Goal: Task Accomplishment & Management: Use online tool/utility

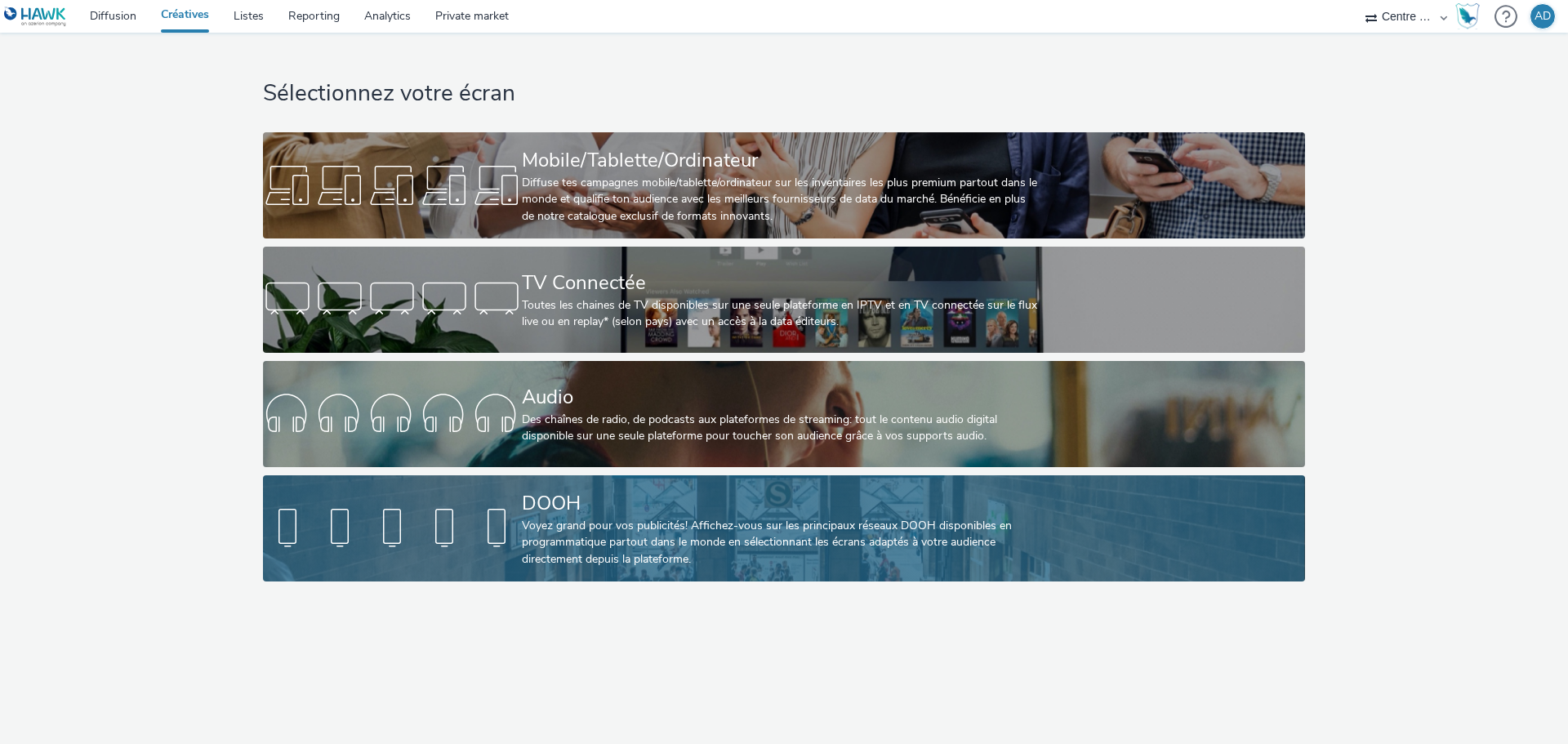
click at [529, 531] on div "Voyez grand pour vos publicités! Affichez-vous sur les principaux réseaux DOOH …" at bounding box center [780, 543] width 518 height 50
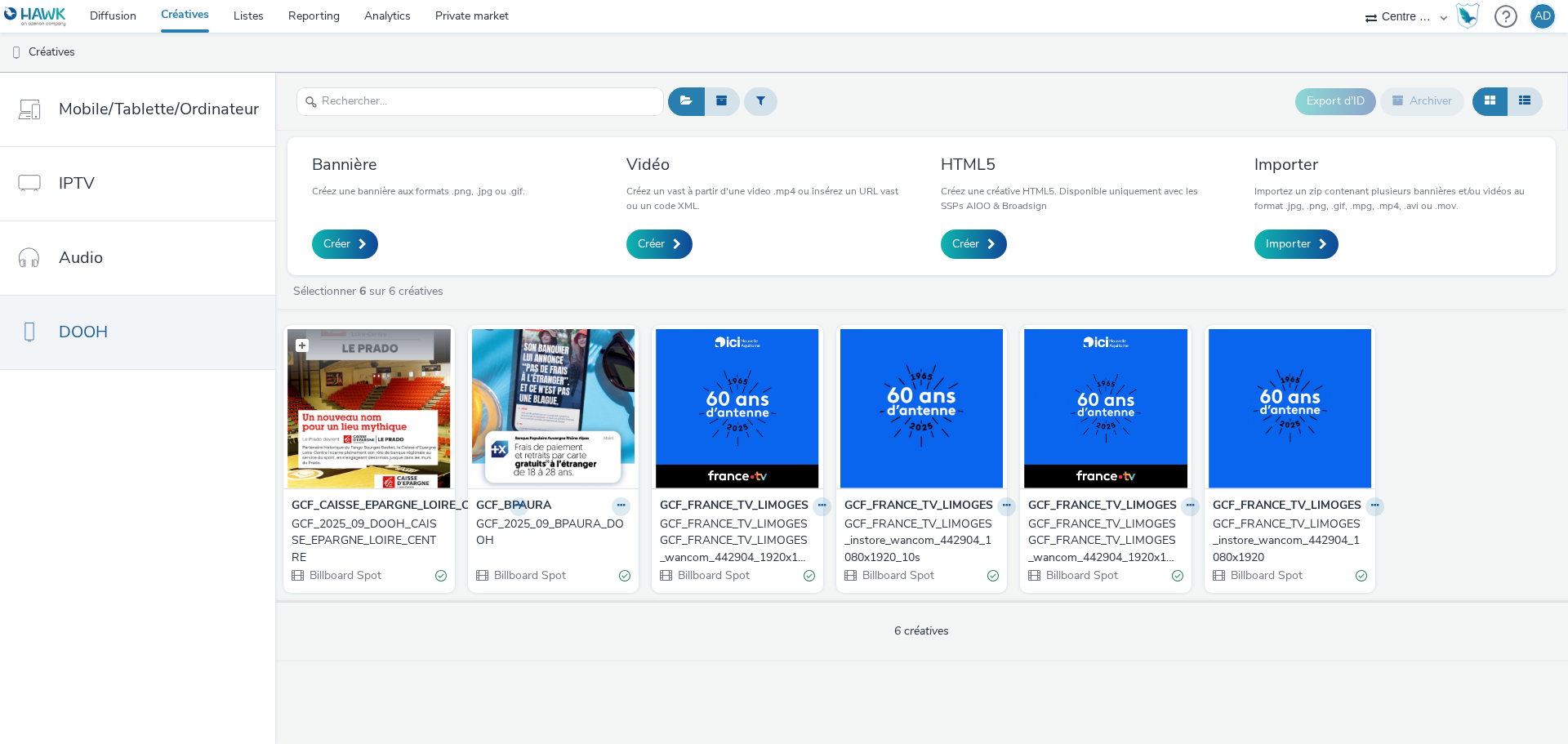
click at [393, 374] on figcaption at bounding box center [369, 355] width 164 height 53
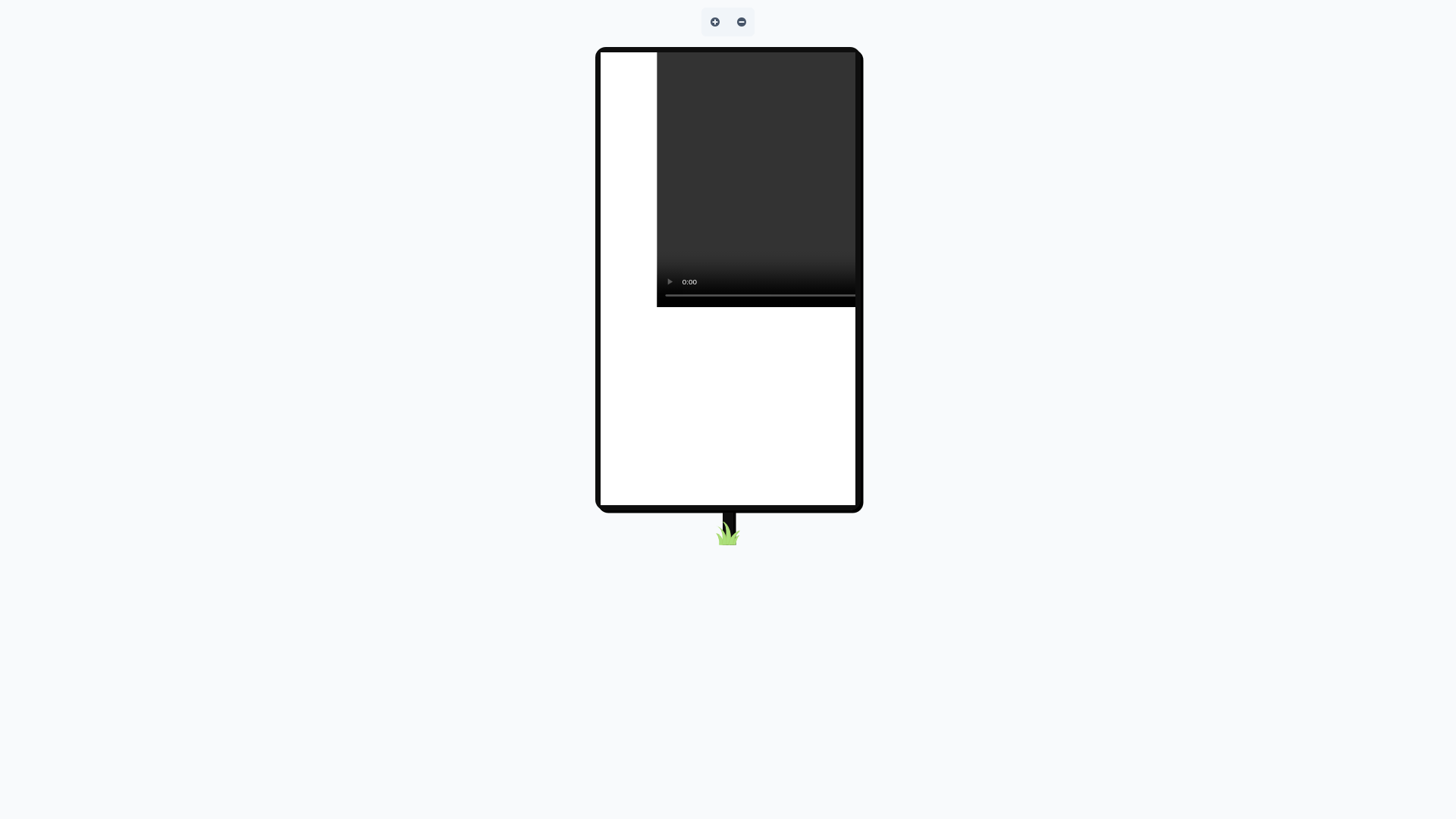
click at [1166, 307] on video at bounding box center [911, 180] width 509 height 255
click at [657, 307] on video at bounding box center [911, 180] width 509 height 255
click at [1166, 52] on video at bounding box center [911, 180] width 509 height 255
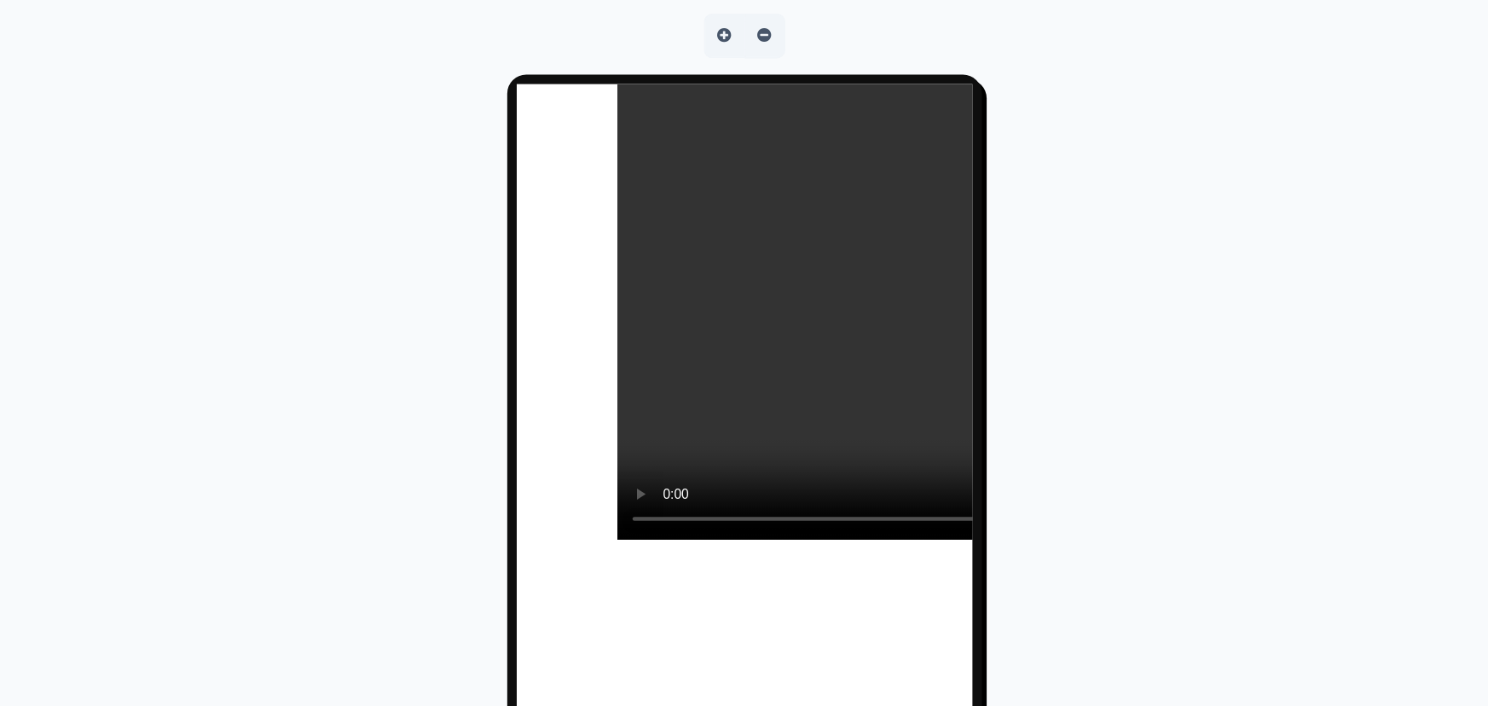
scroll to position [146, 0]
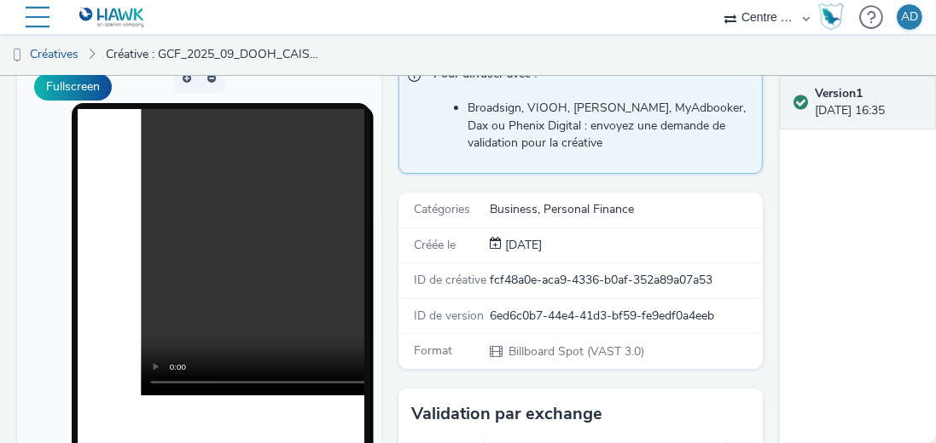
click at [343, 305] on preview-vast at bounding box center [221, 252] width 287 height 287
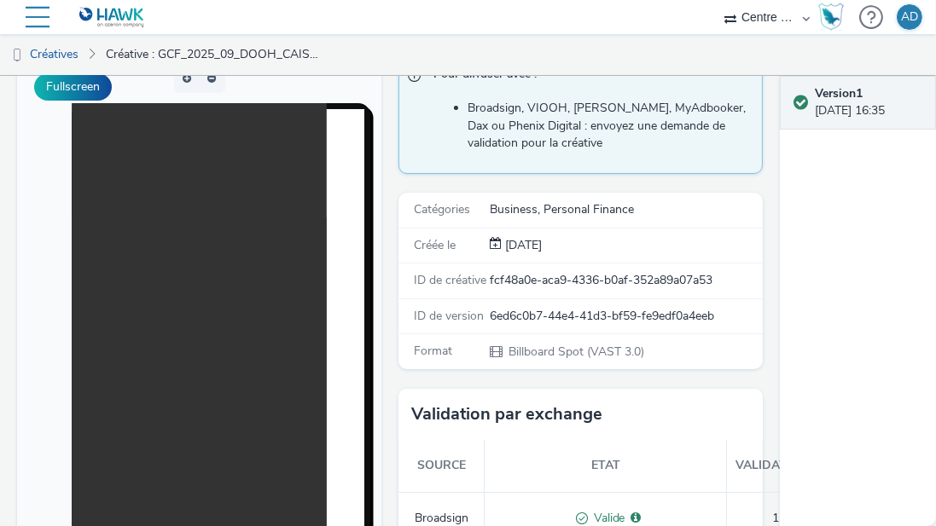
click at [107, 505] on video at bounding box center [199, 363] width 255 height 521
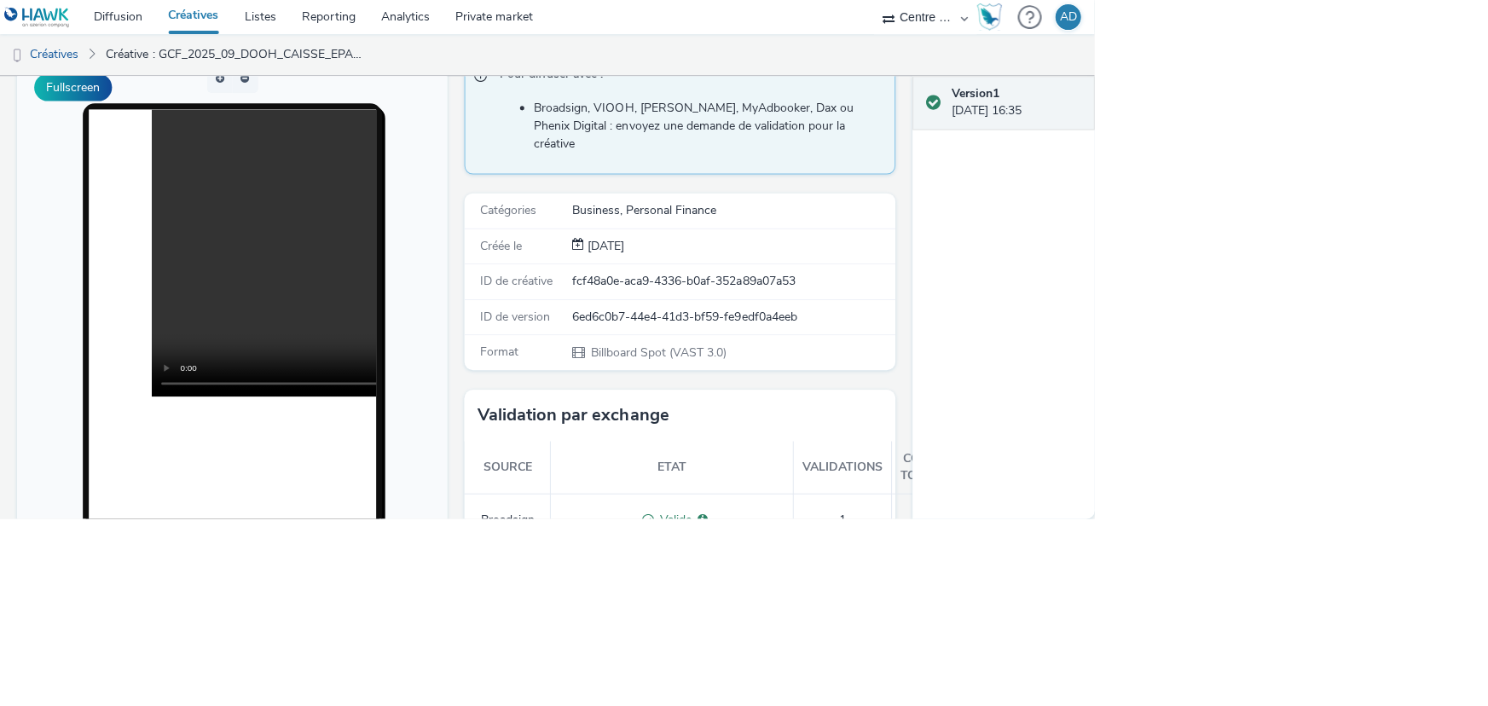
scroll to position [145, 0]
